Goal: Task Accomplishment & Management: Manage account settings

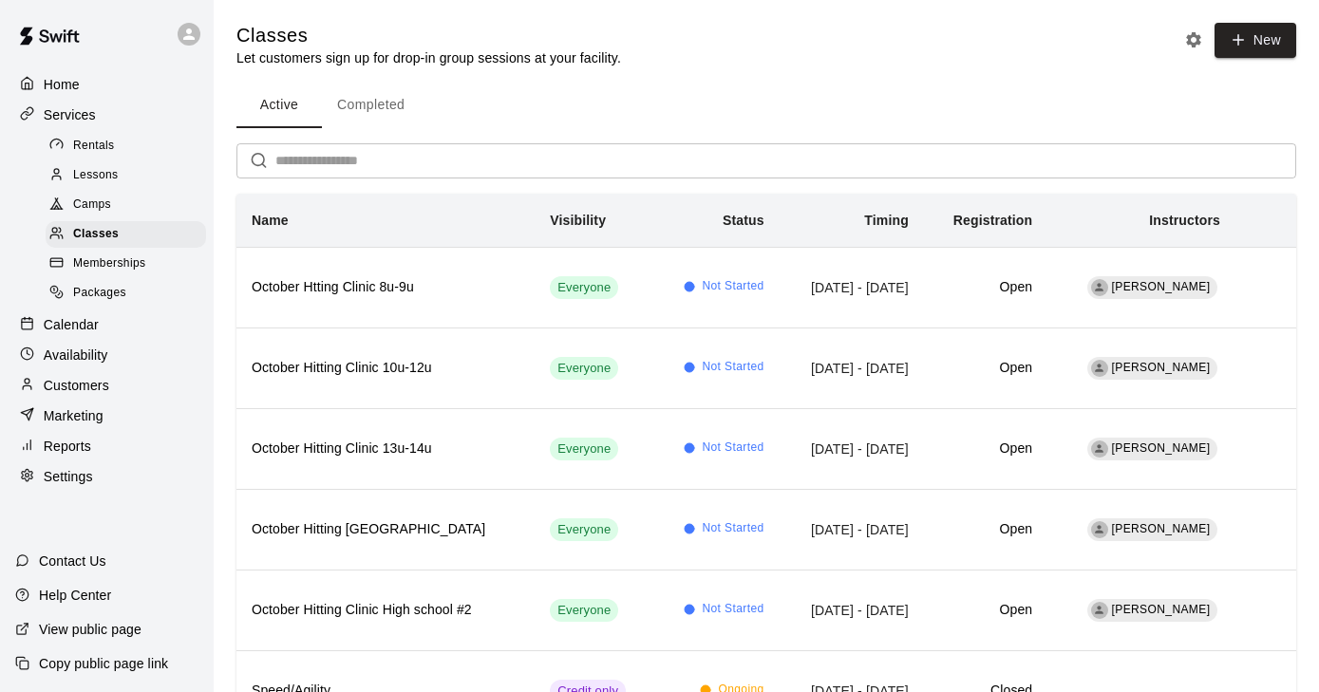
click at [76, 315] on p "Calendar" at bounding box center [71, 324] width 55 height 19
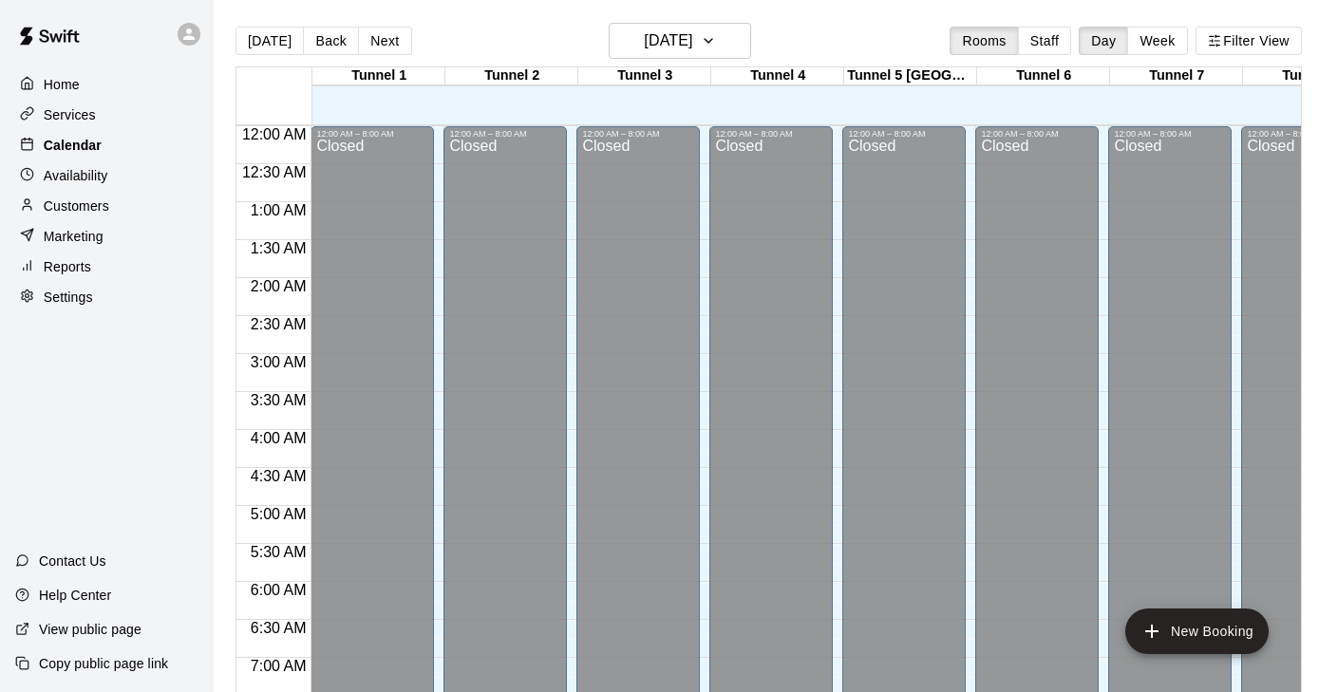
scroll to position [1178, 0]
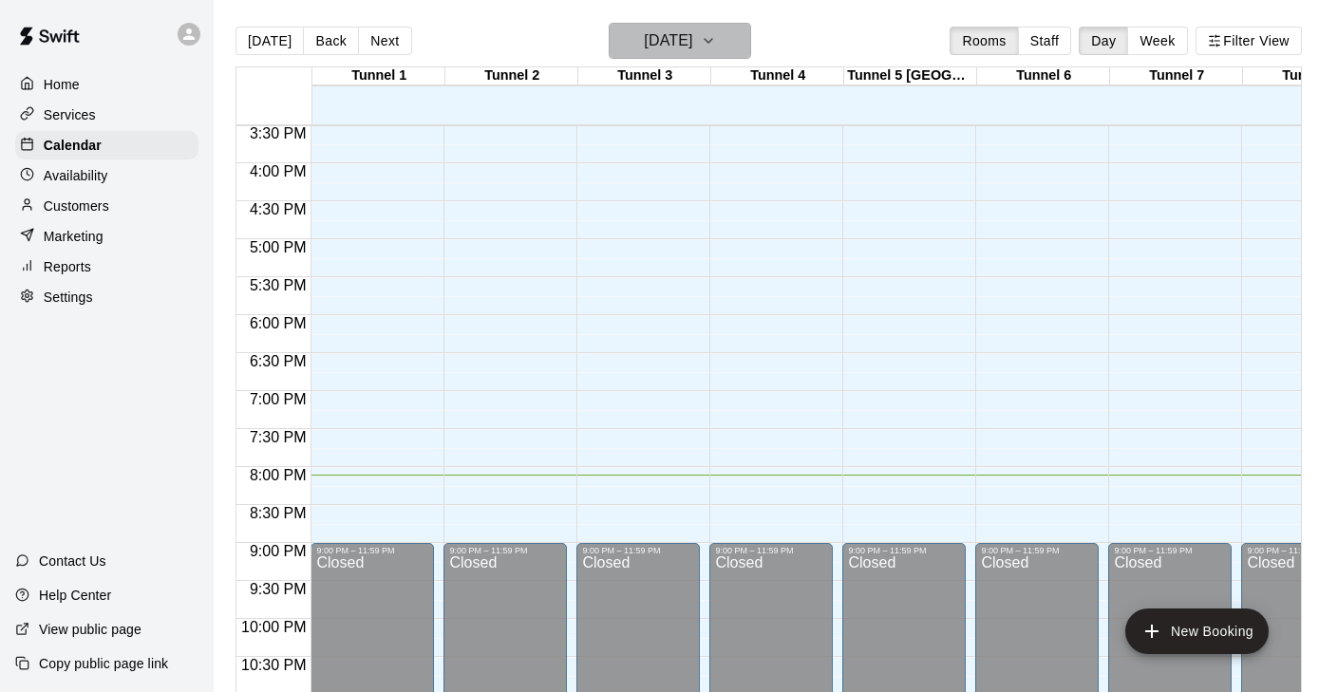
click at [692, 37] on h6 "[DATE]" at bounding box center [668, 41] width 48 height 27
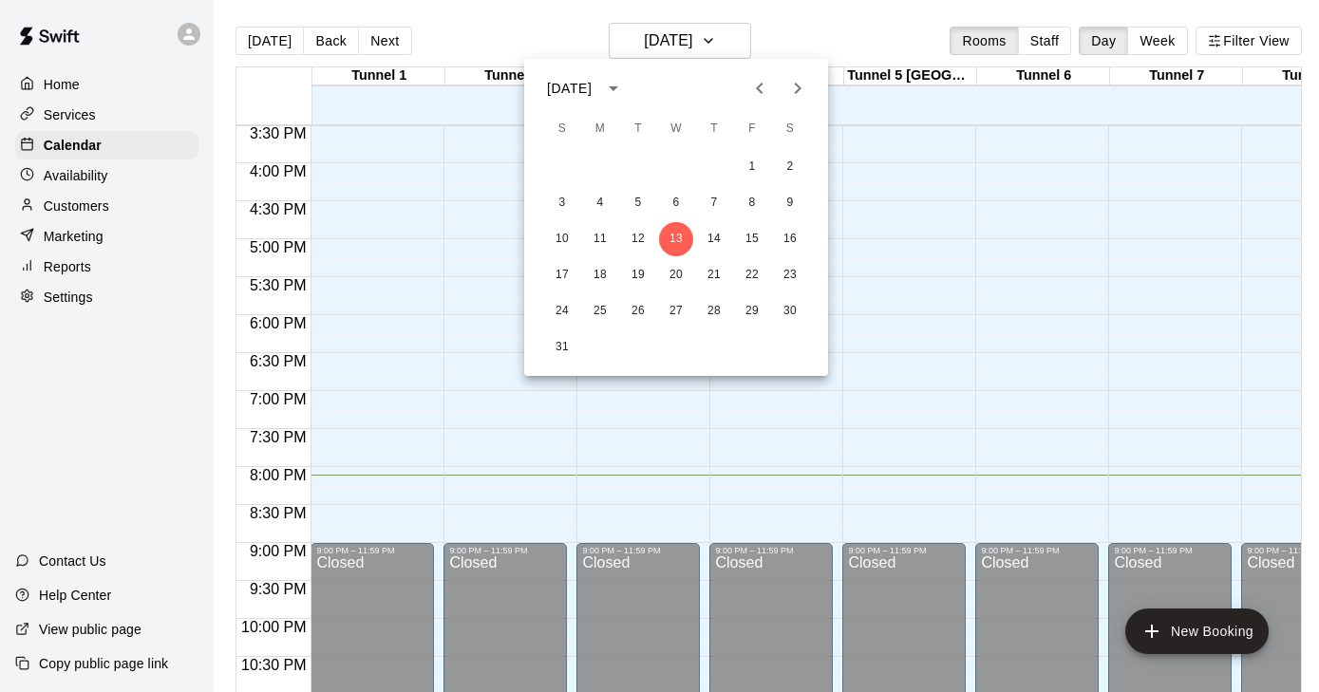
click at [800, 83] on icon "Next month" at bounding box center [797, 88] width 23 height 23
click at [599, 199] on button "8" at bounding box center [600, 203] width 34 height 34
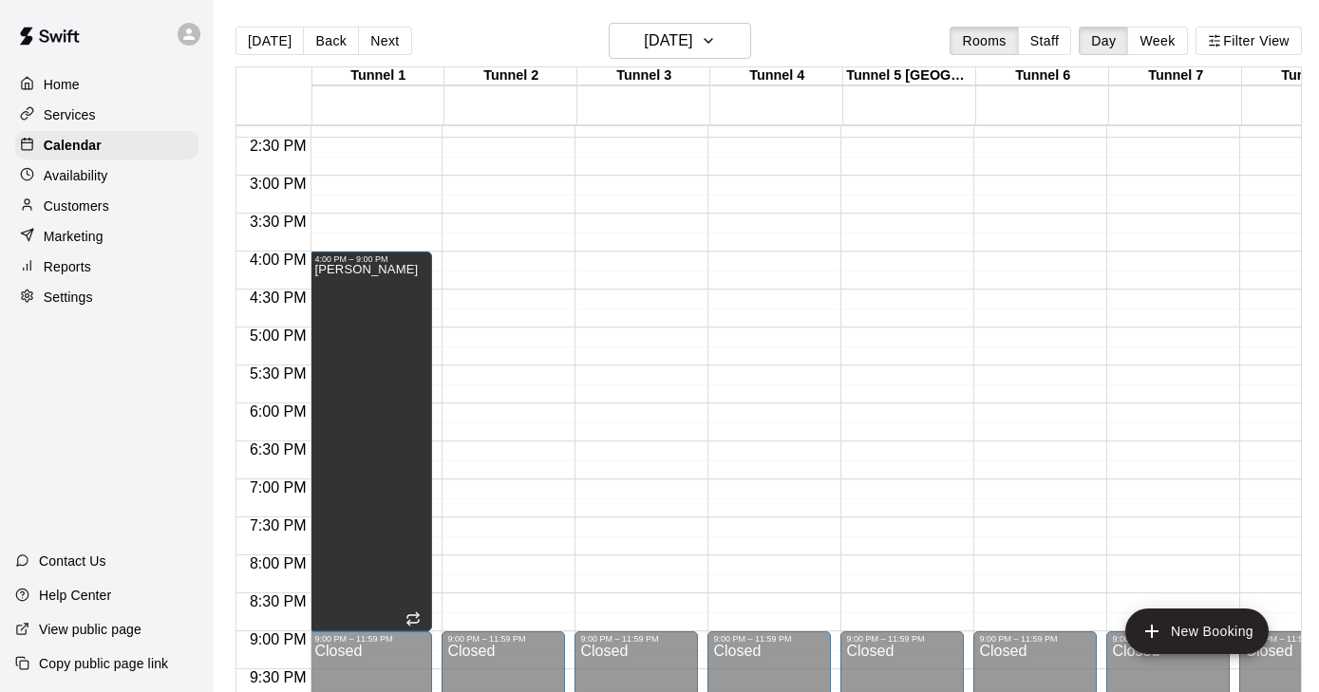
scroll to position [0, 2]
click at [716, 38] on icon "button" at bounding box center [708, 40] width 15 height 23
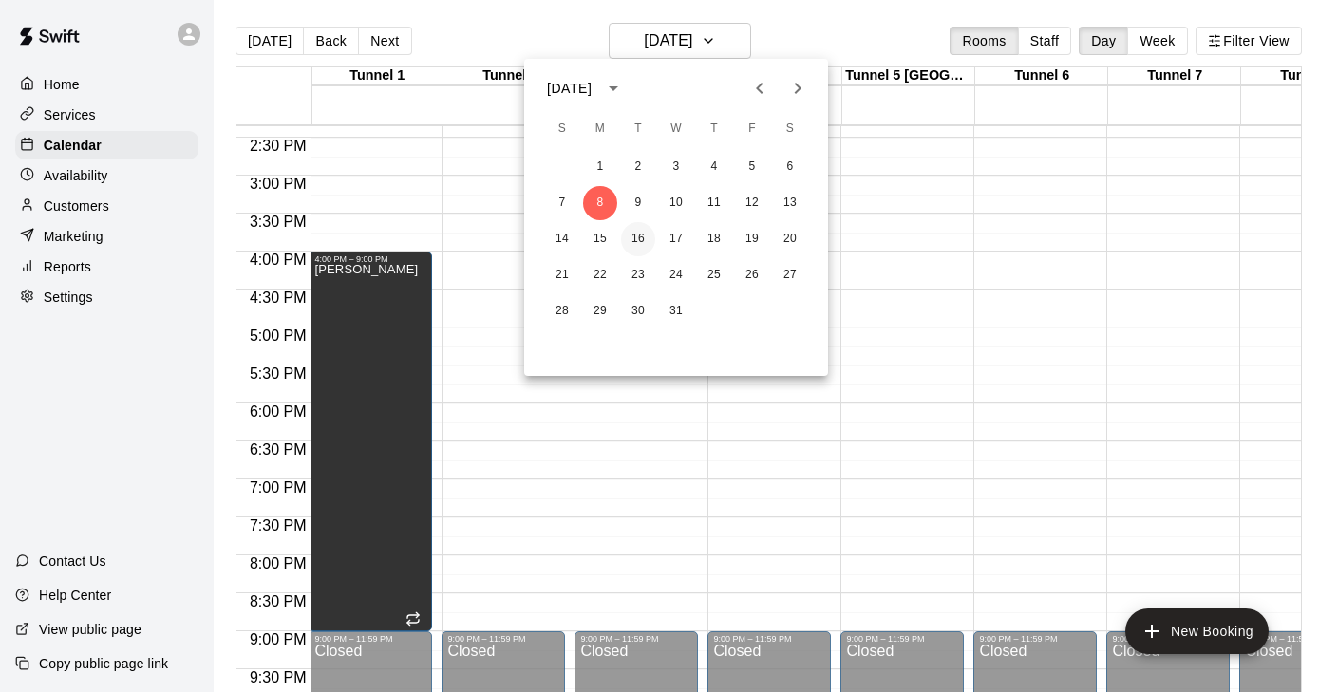
click at [642, 234] on button "16" at bounding box center [638, 239] width 34 height 34
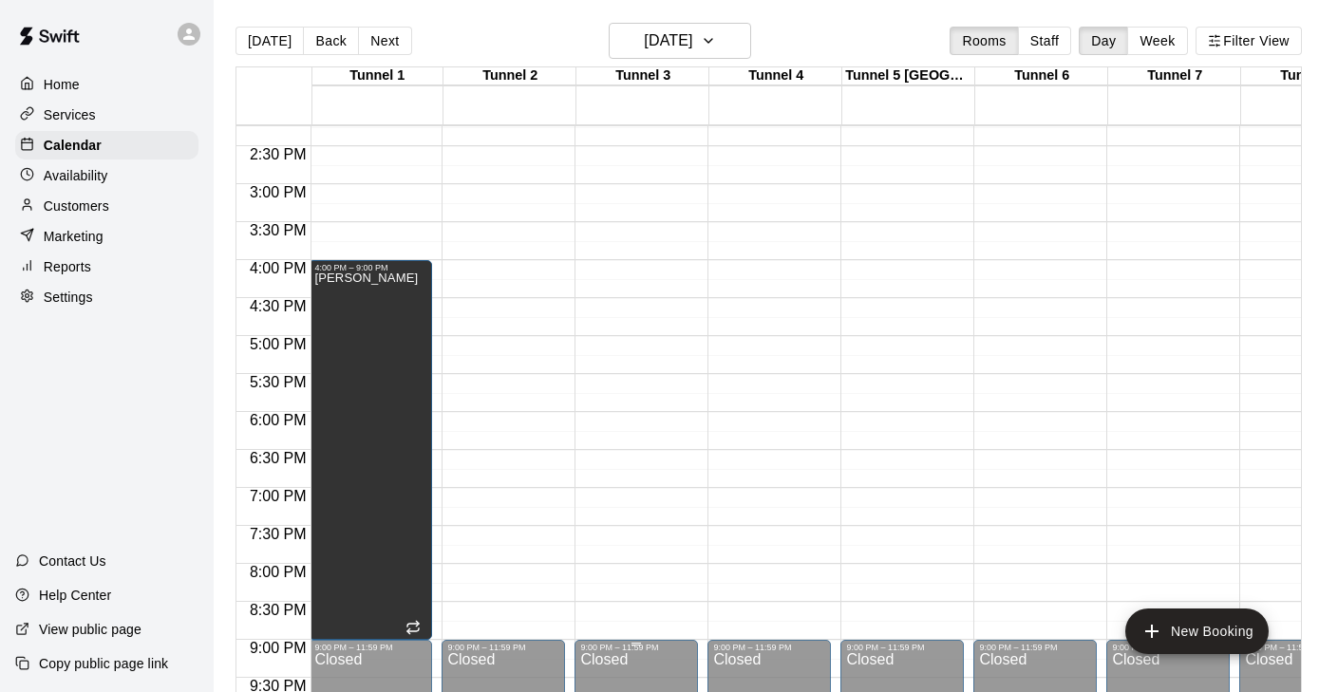
scroll to position [0, 3]
click at [716, 39] on icon "button" at bounding box center [708, 40] width 15 height 23
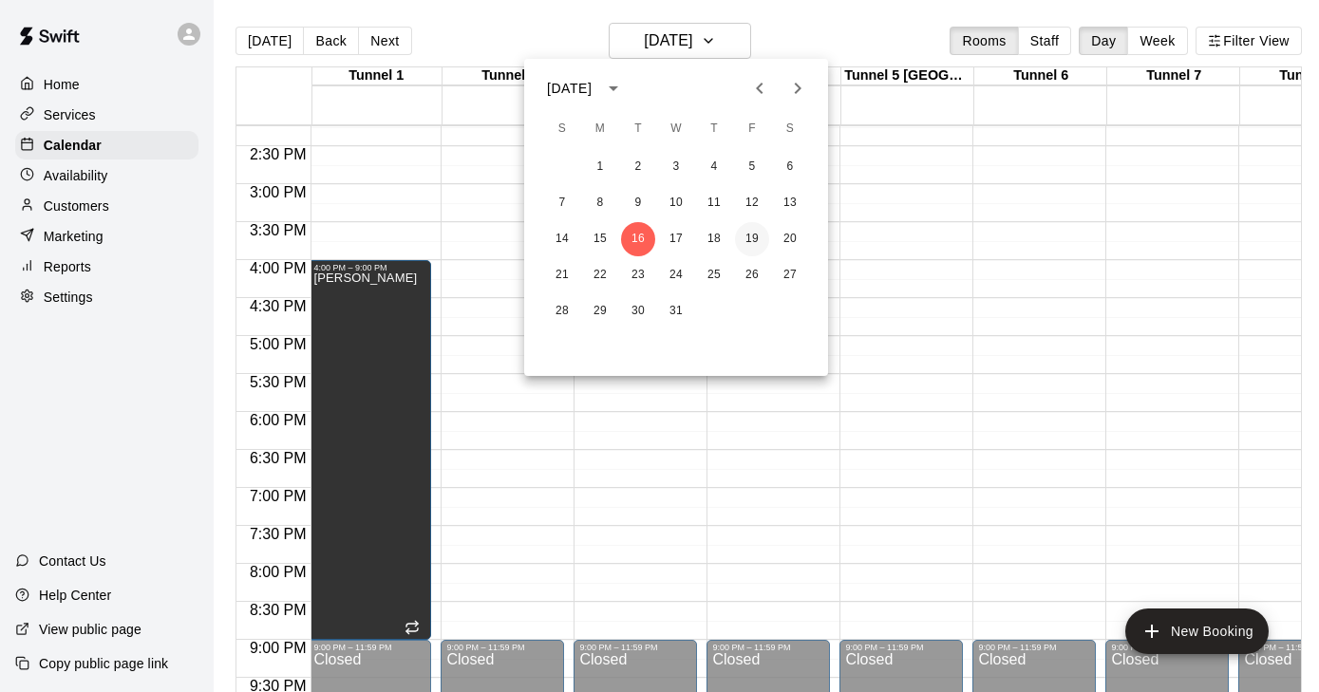
click at [750, 237] on button "19" at bounding box center [752, 239] width 34 height 34
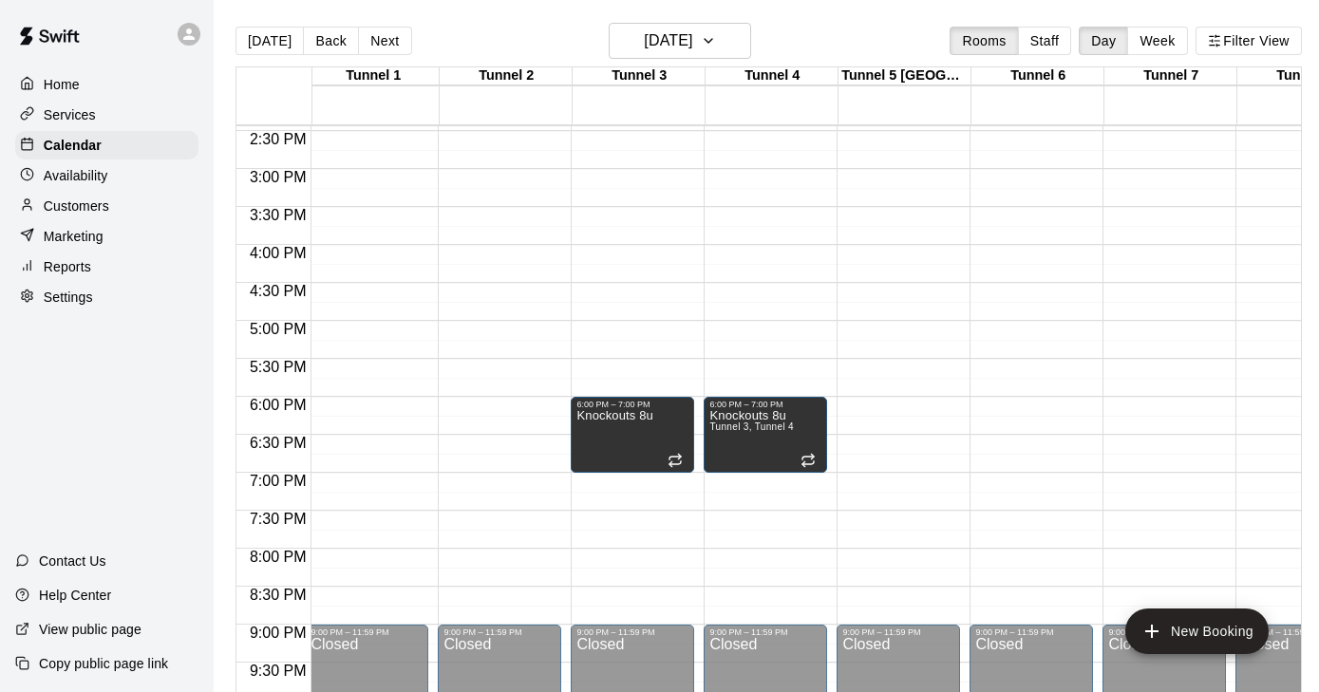
scroll to position [1096, 6]
click at [716, 42] on icon "button" at bounding box center [708, 40] width 15 height 23
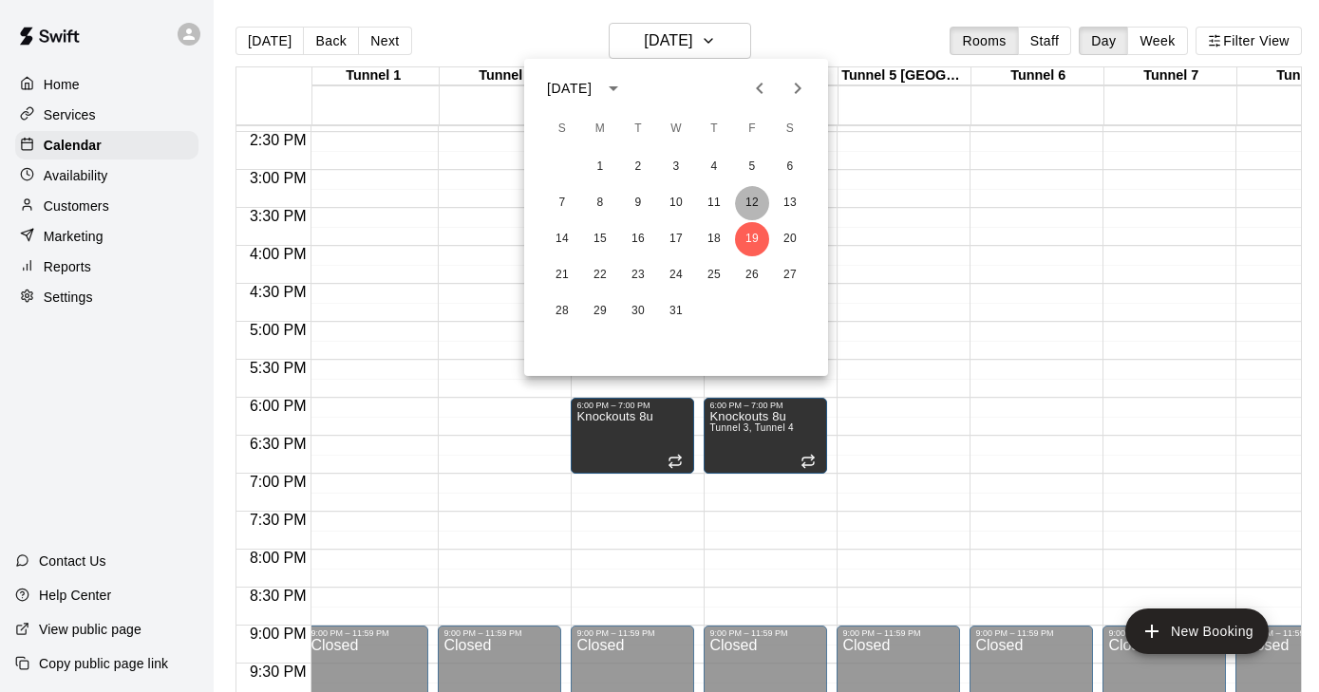
click at [761, 211] on button "12" at bounding box center [752, 203] width 34 height 34
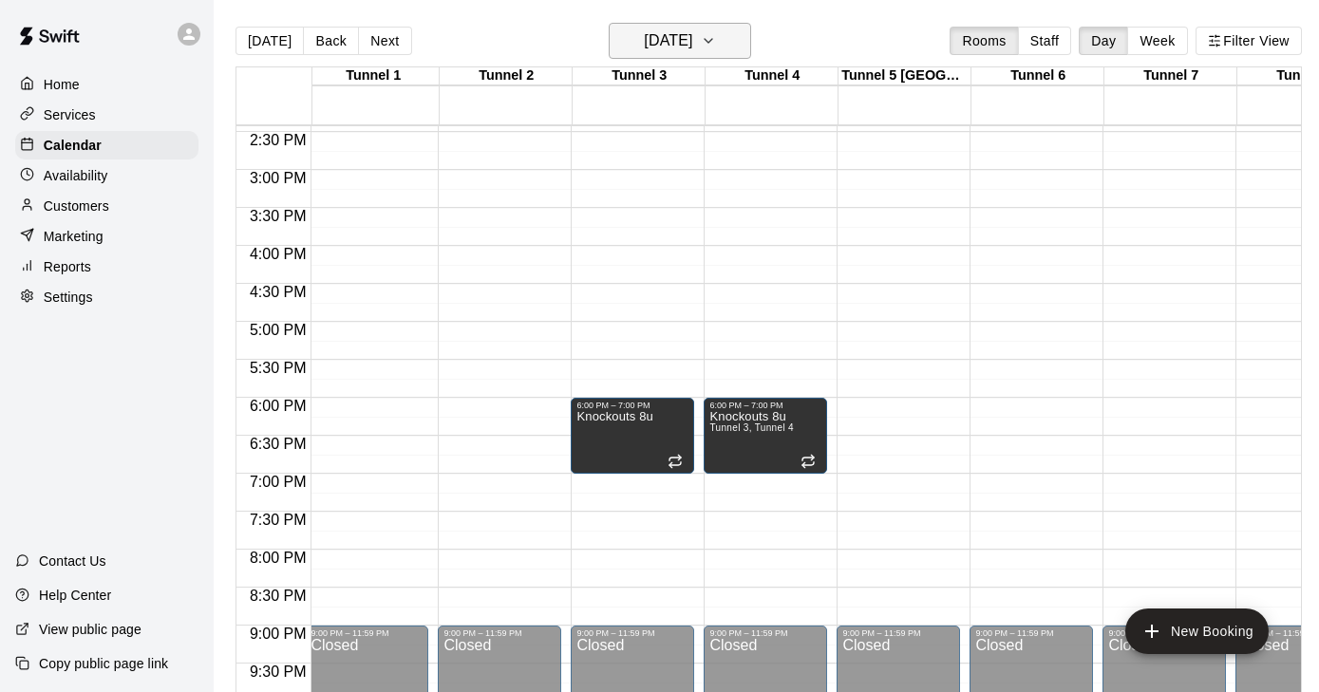
click at [720, 44] on button "[DATE]" at bounding box center [680, 41] width 142 height 36
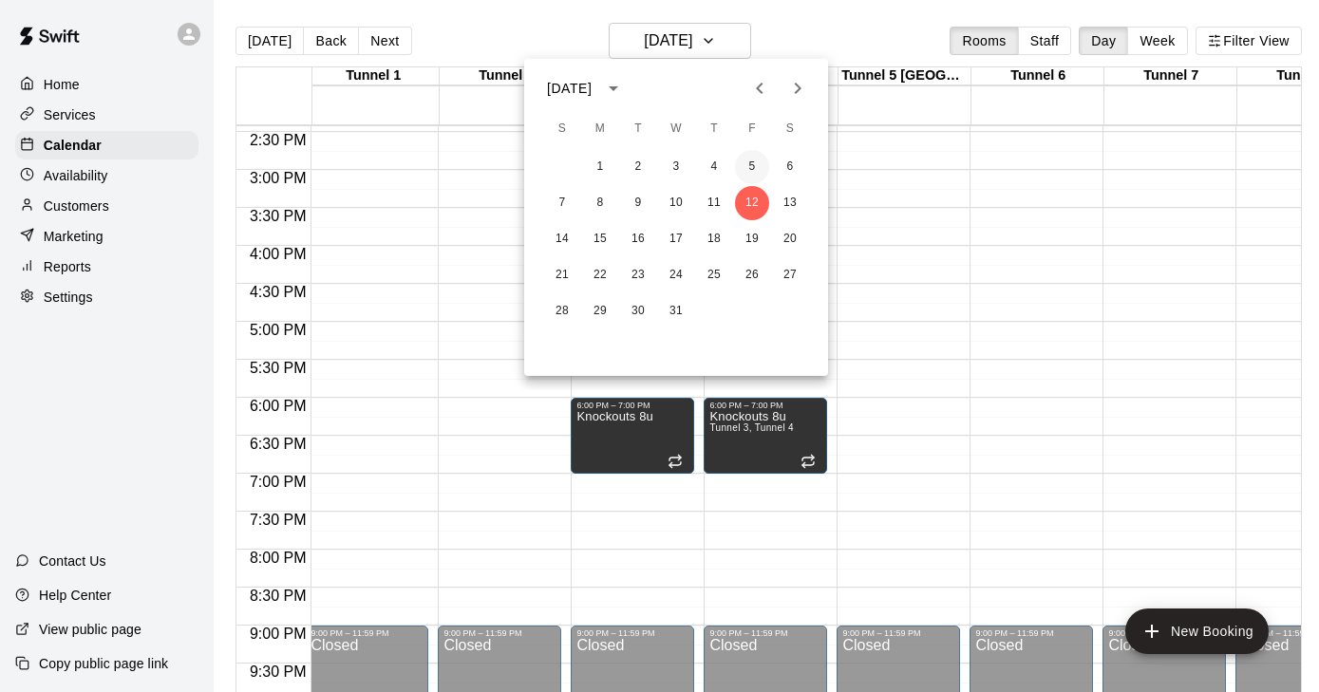
click at [744, 168] on button "5" at bounding box center [752, 167] width 34 height 34
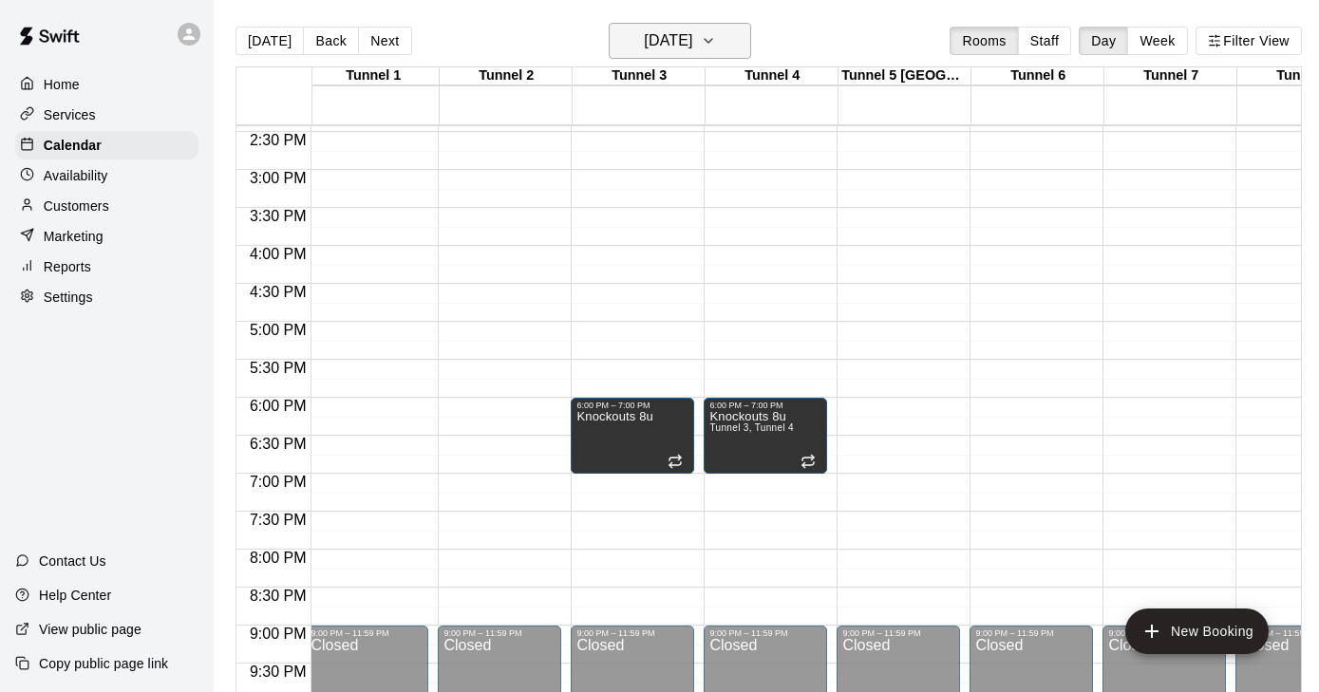
click at [716, 43] on icon "button" at bounding box center [708, 40] width 15 height 23
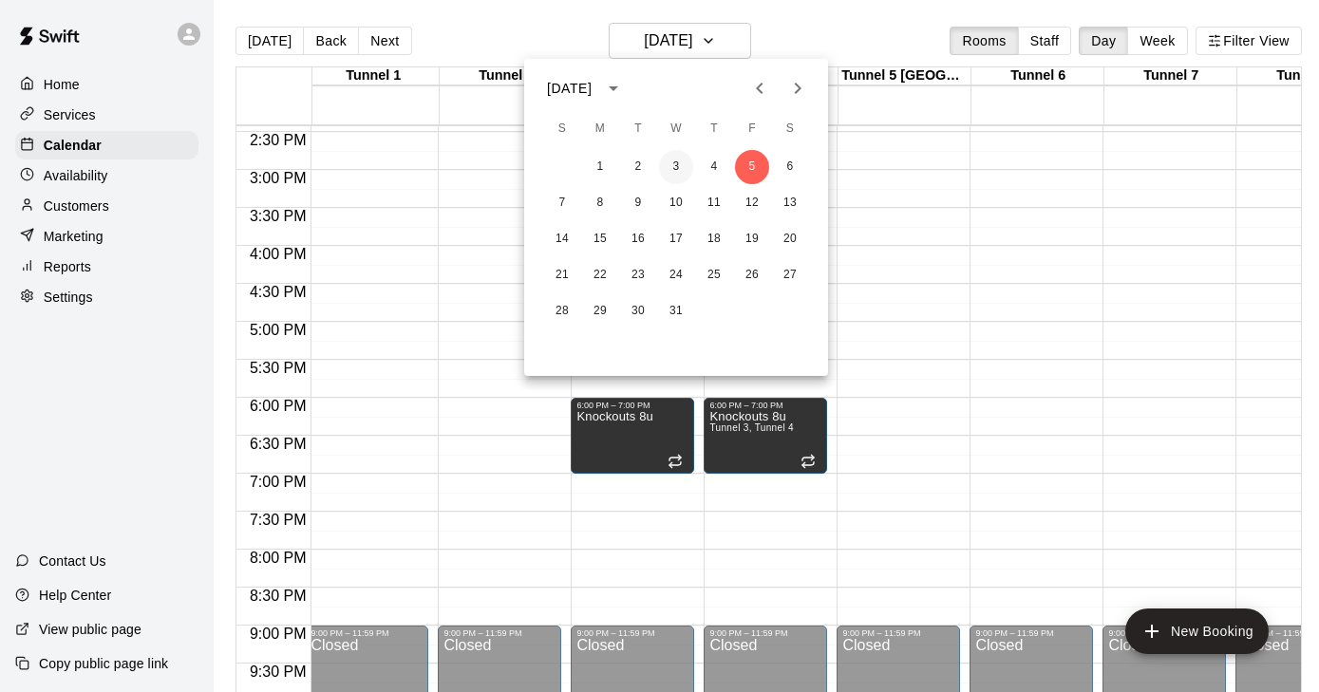
click at [675, 167] on button "3" at bounding box center [676, 167] width 34 height 34
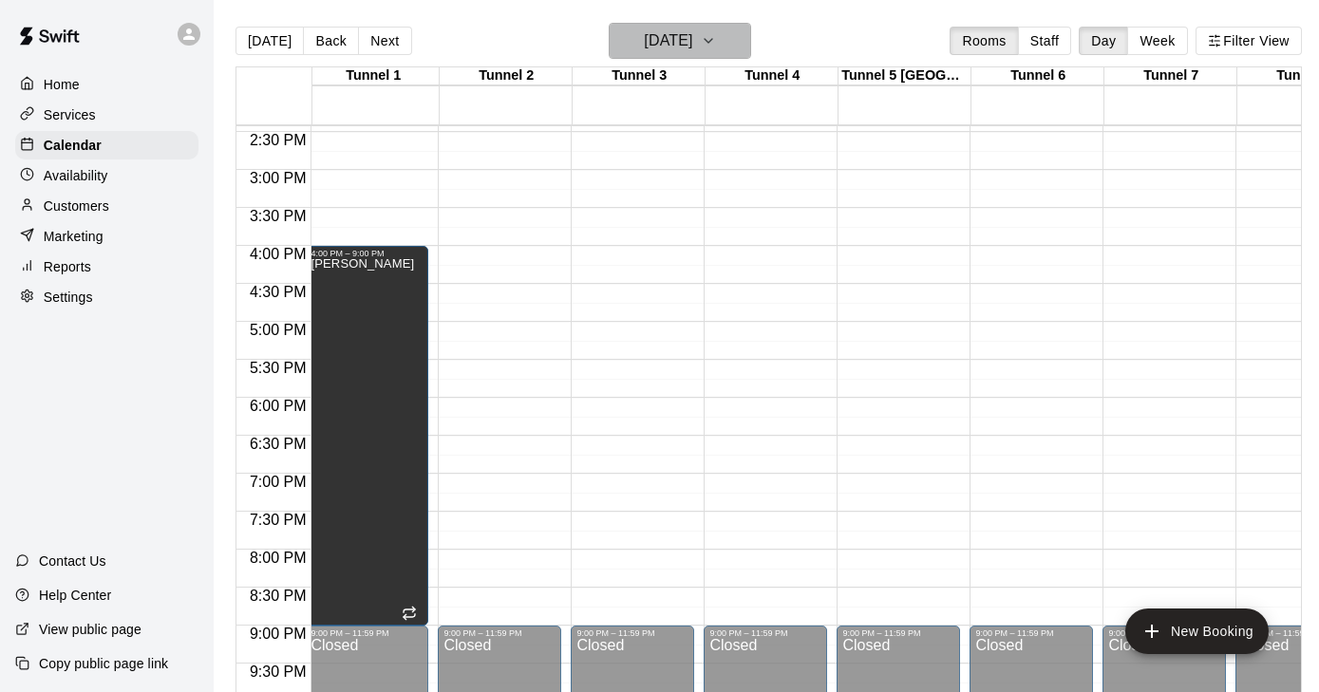
click at [716, 34] on icon "button" at bounding box center [708, 40] width 15 height 23
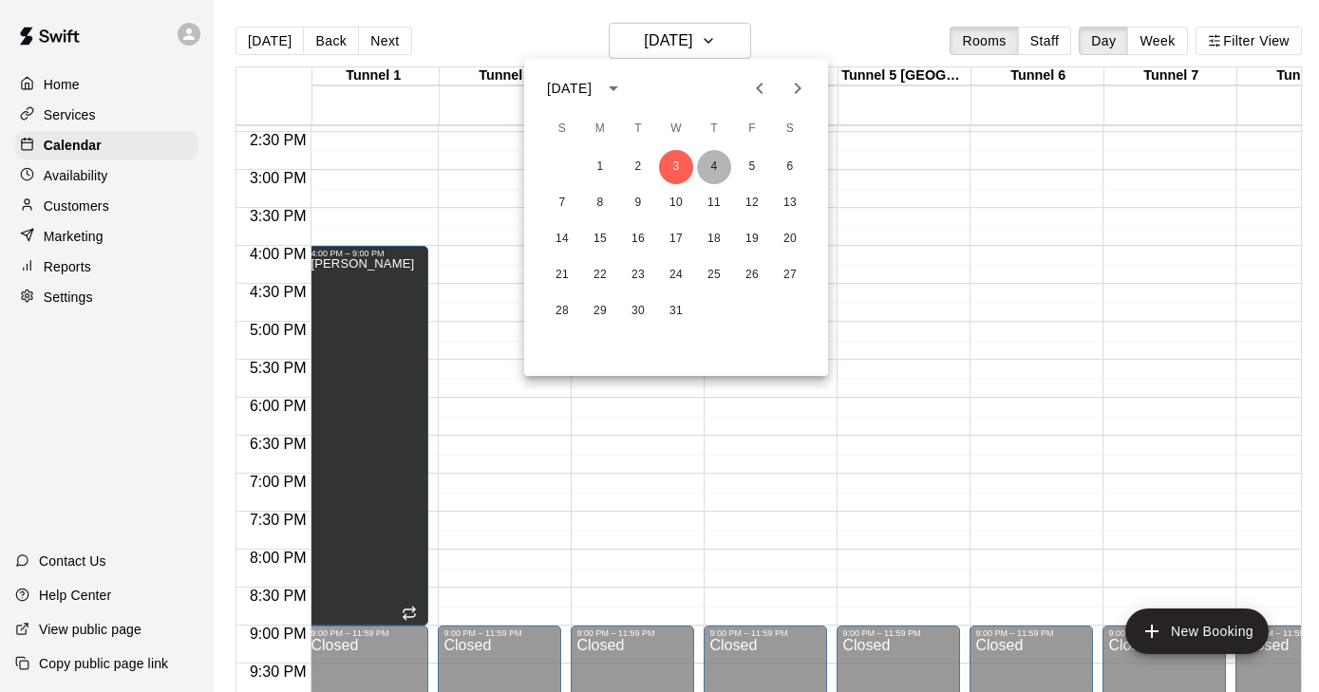
click at [708, 168] on button "4" at bounding box center [714, 167] width 34 height 34
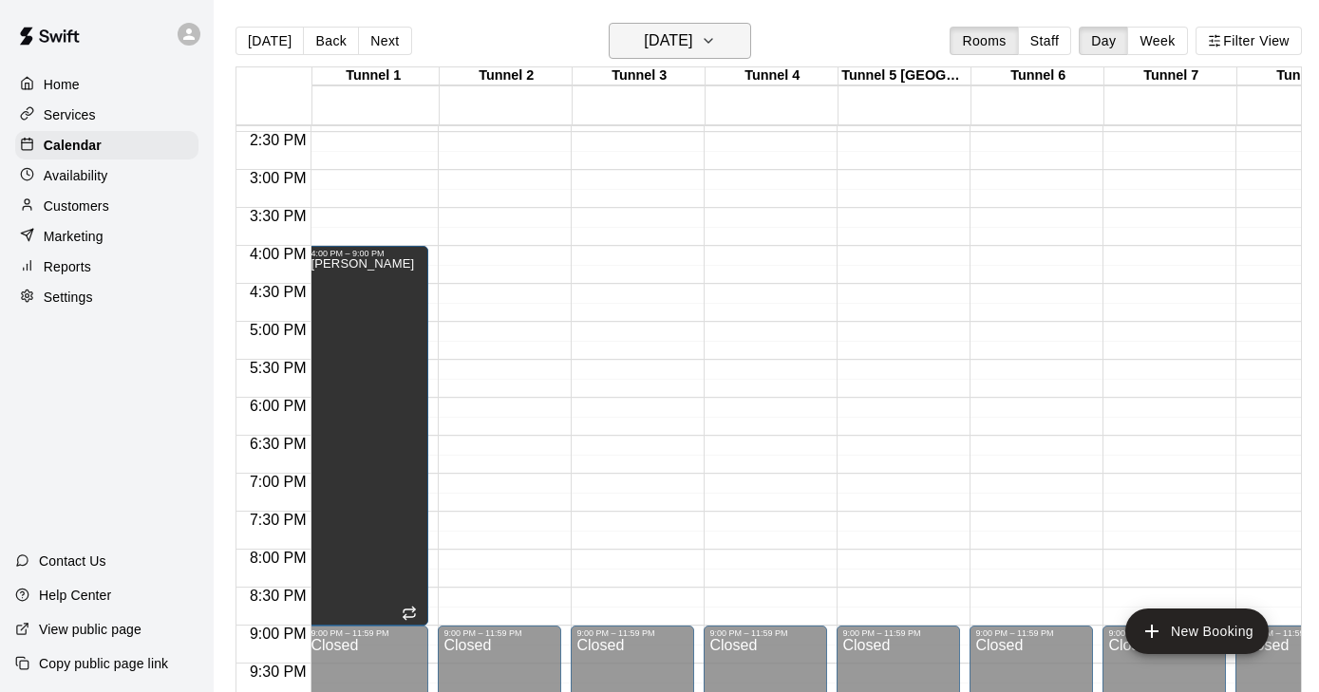
click at [728, 38] on button "[DATE]" at bounding box center [680, 41] width 142 height 36
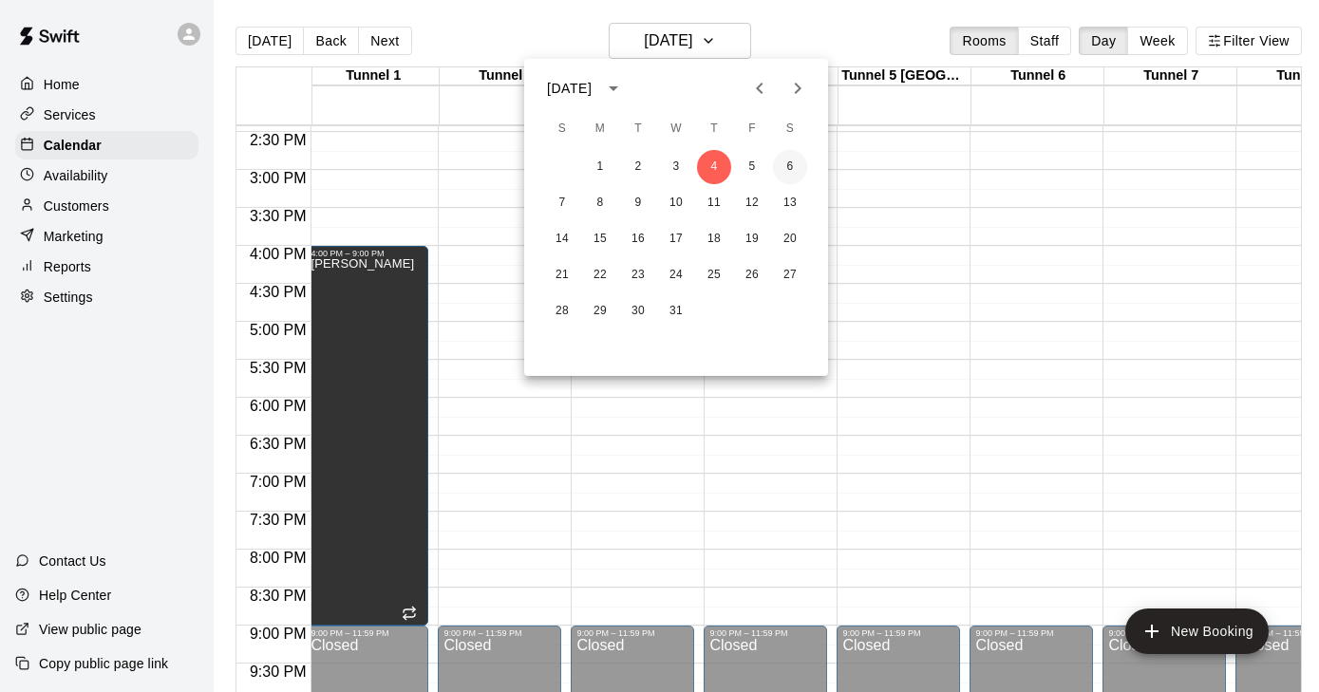
click at [795, 161] on button "6" at bounding box center [790, 167] width 34 height 34
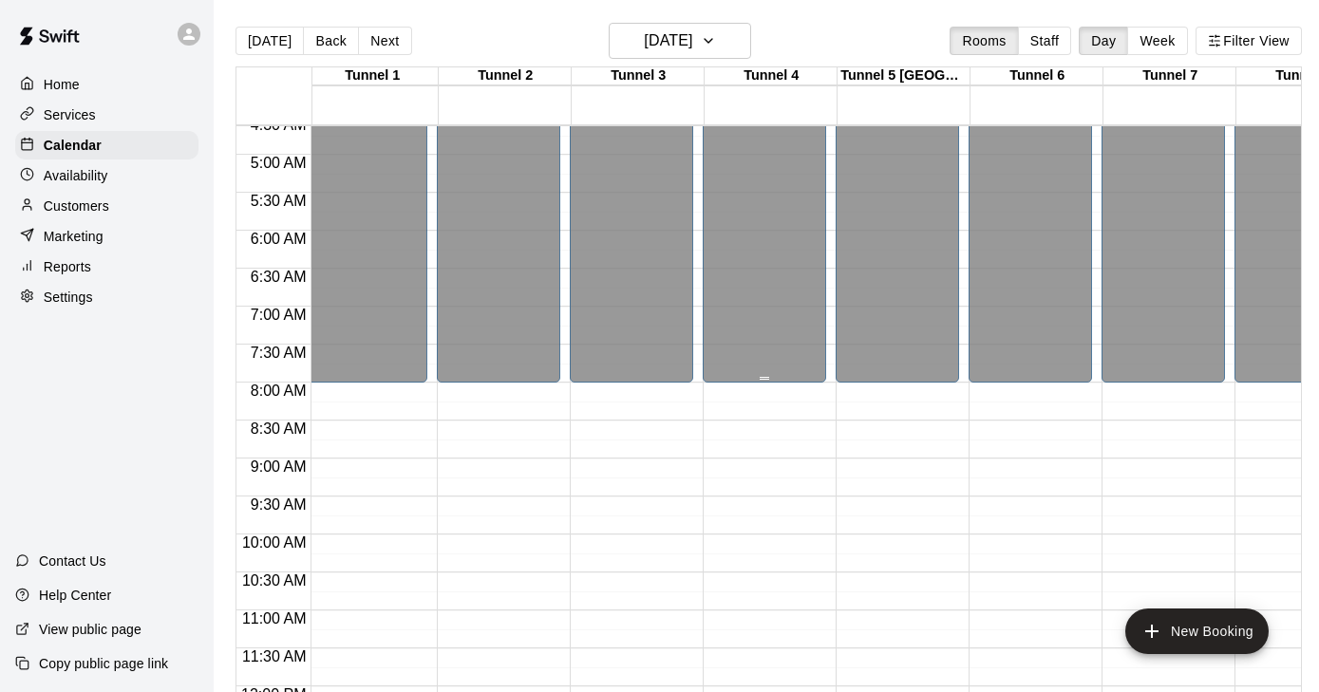
scroll to position [420, 7]
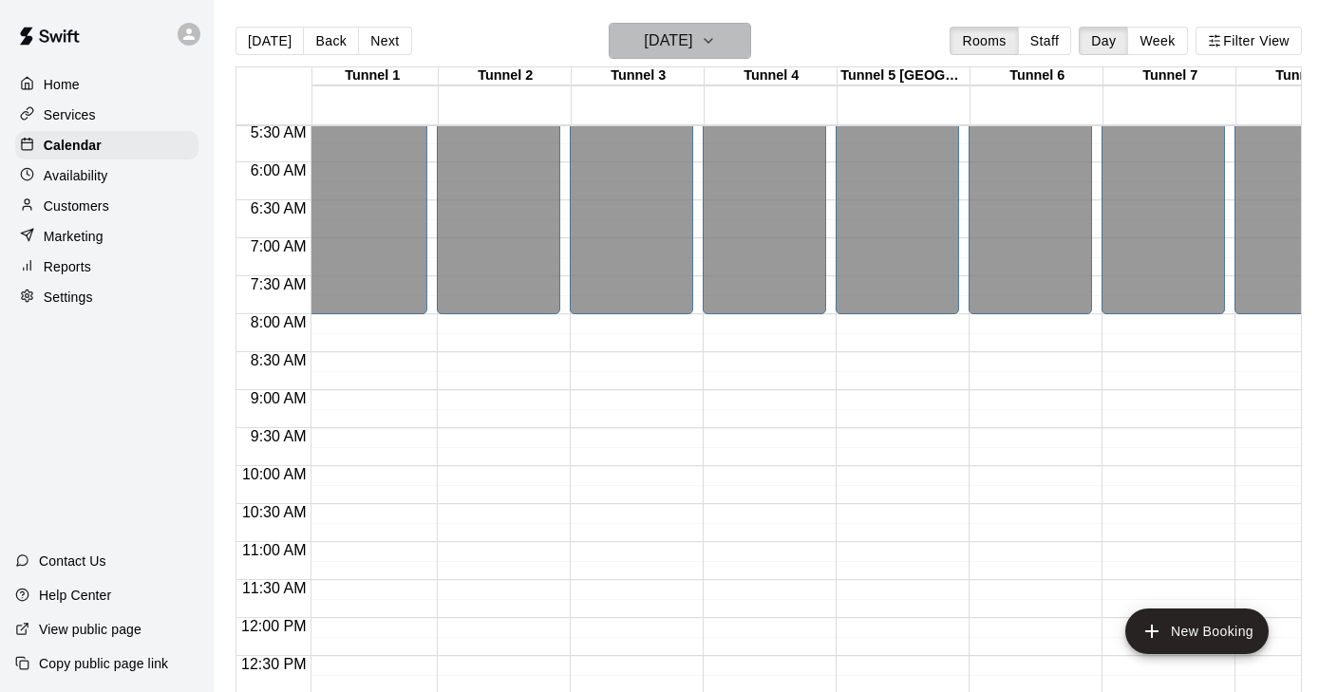
click at [749, 45] on button "[DATE]" at bounding box center [680, 41] width 142 height 36
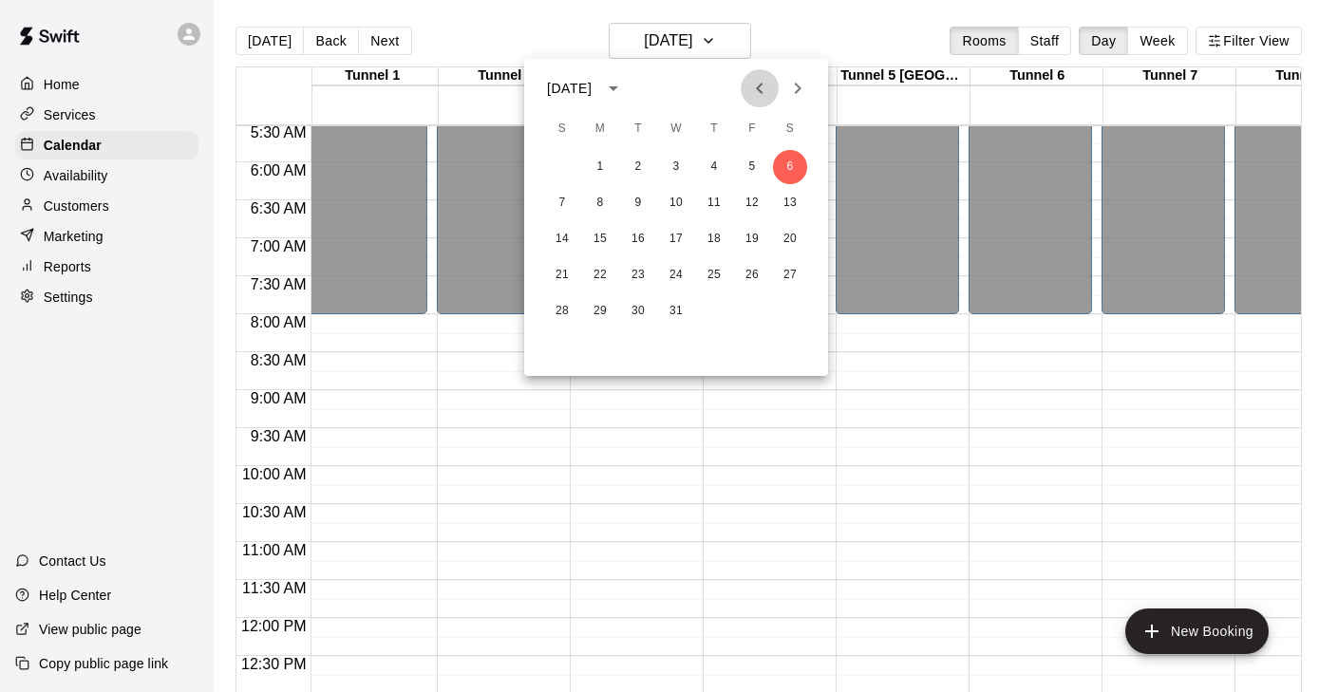
click at [764, 82] on icon "Previous month" at bounding box center [759, 88] width 23 height 23
click at [638, 272] on button "18" at bounding box center [638, 275] width 34 height 34
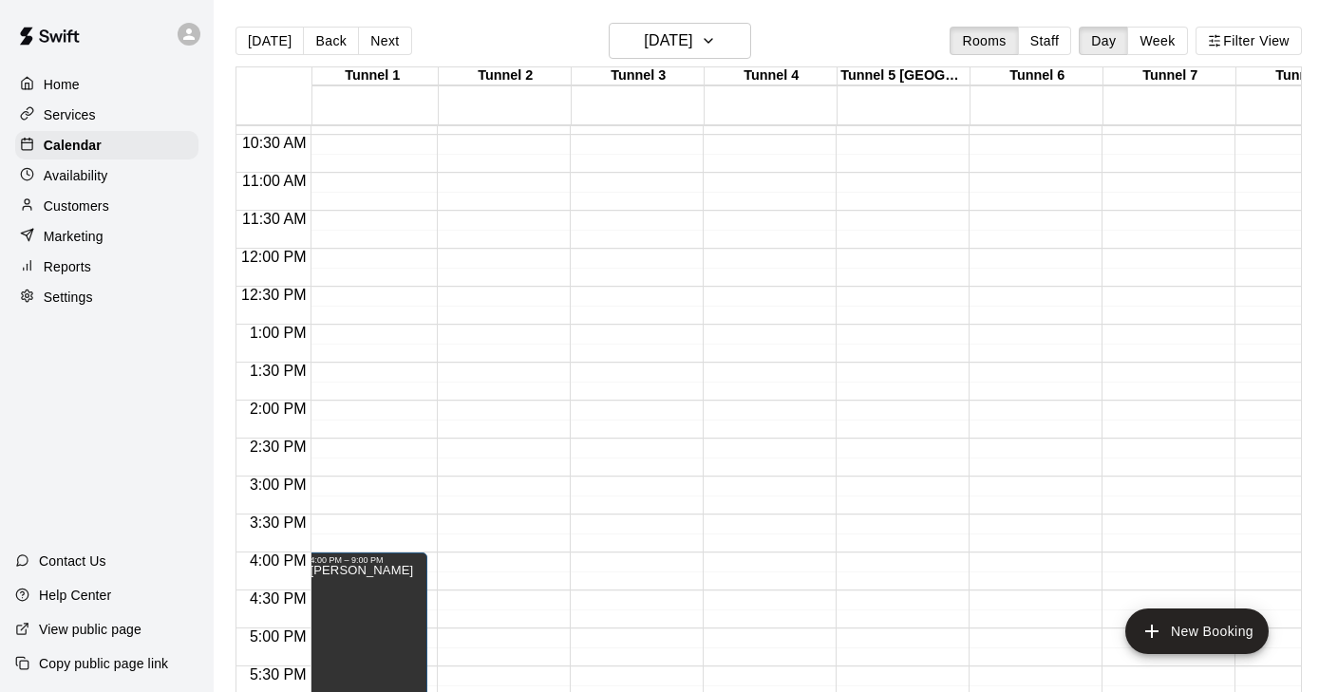
scroll to position [809, 7]
